Goal: Information Seeking & Learning: Learn about a topic

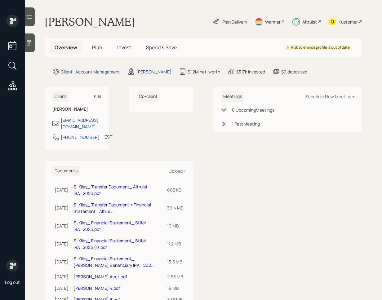
click at [304, 20] on div "Altruist" at bounding box center [309, 22] width 15 height 7
click at [97, 50] on span "Plan" at bounding box center [97, 47] width 10 height 7
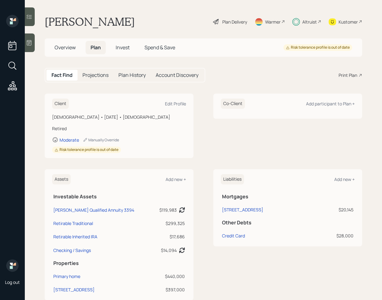
click at [111, 118] on div "Female • June 21, 1957 • 68 years old" at bounding box center [119, 117] width 134 height 7
click at [57, 46] on span "Overview" at bounding box center [65, 47] width 21 height 7
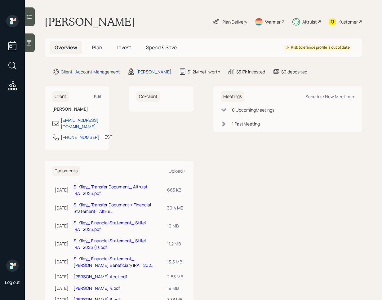
click at [119, 48] on span "Invest" at bounding box center [124, 47] width 14 height 7
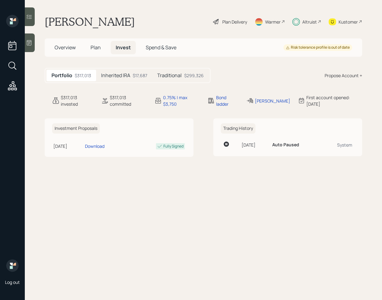
click at [176, 80] on div "Traditional $299,326" at bounding box center [180, 75] width 56 height 11
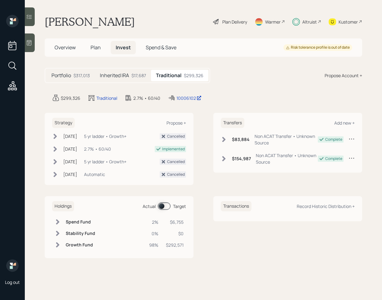
click at [132, 79] on div "Inherited IRA $17,687" at bounding box center [123, 75] width 56 height 11
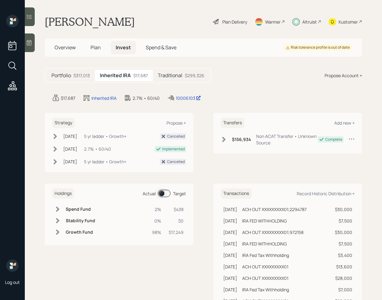
click at [169, 78] on h5 "Traditional" at bounding box center [170, 76] width 24 height 6
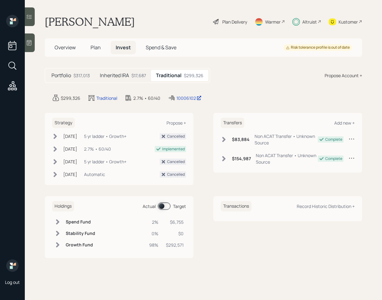
click at [139, 80] on div "Inherited IRA $17,687" at bounding box center [123, 75] width 56 height 11
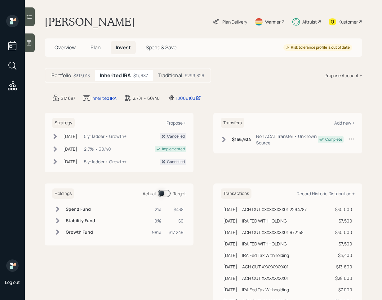
click at [162, 78] on h5 "Traditional" at bounding box center [170, 76] width 24 height 6
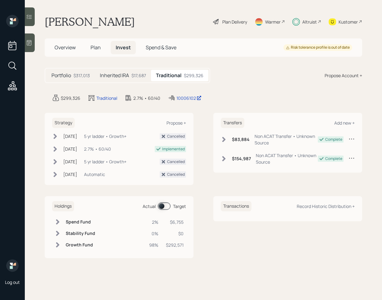
click at [139, 77] on div "$17,687" at bounding box center [138, 75] width 15 height 7
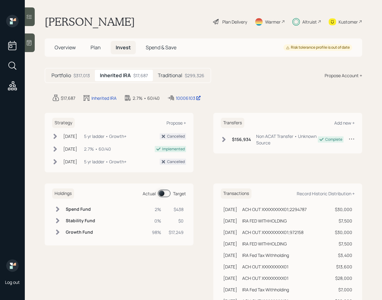
click at [161, 77] on h5 "Traditional" at bounding box center [170, 76] width 24 height 6
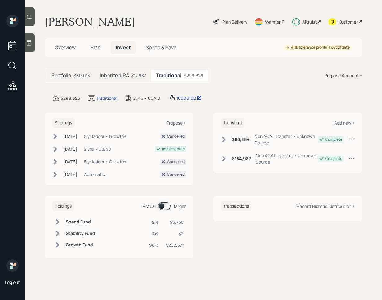
click at [137, 76] on div "$17,687" at bounding box center [138, 75] width 15 height 7
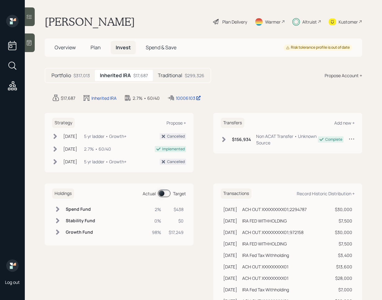
click at [162, 76] on h5 "Traditional" at bounding box center [170, 76] width 24 height 6
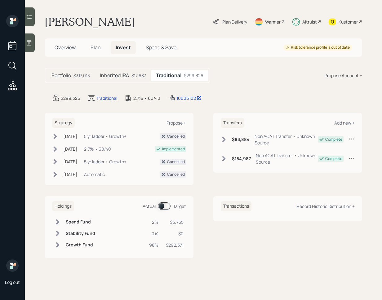
click at [139, 75] on div "$17,687" at bounding box center [138, 75] width 15 height 7
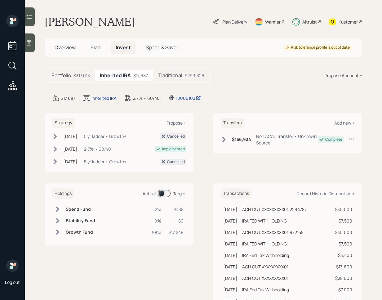
click at [174, 79] on div "Traditional $299,326" at bounding box center [181, 75] width 56 height 11
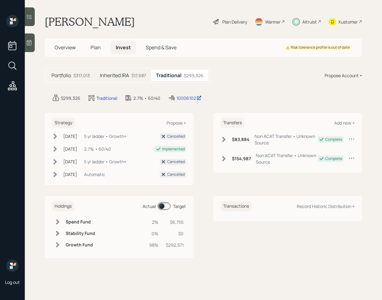
click at [138, 78] on div "$17,687" at bounding box center [138, 75] width 15 height 7
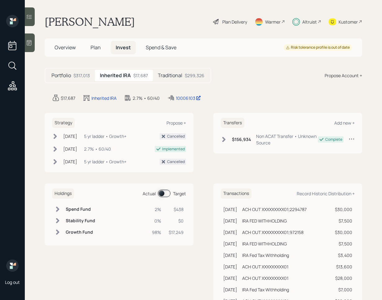
click at [167, 76] on h5 "Traditional" at bounding box center [170, 76] width 24 height 6
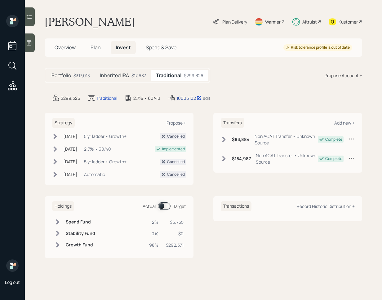
click at [189, 97] on div "10006102" at bounding box center [188, 98] width 25 height 7
